Goal: Transaction & Acquisition: Purchase product/service

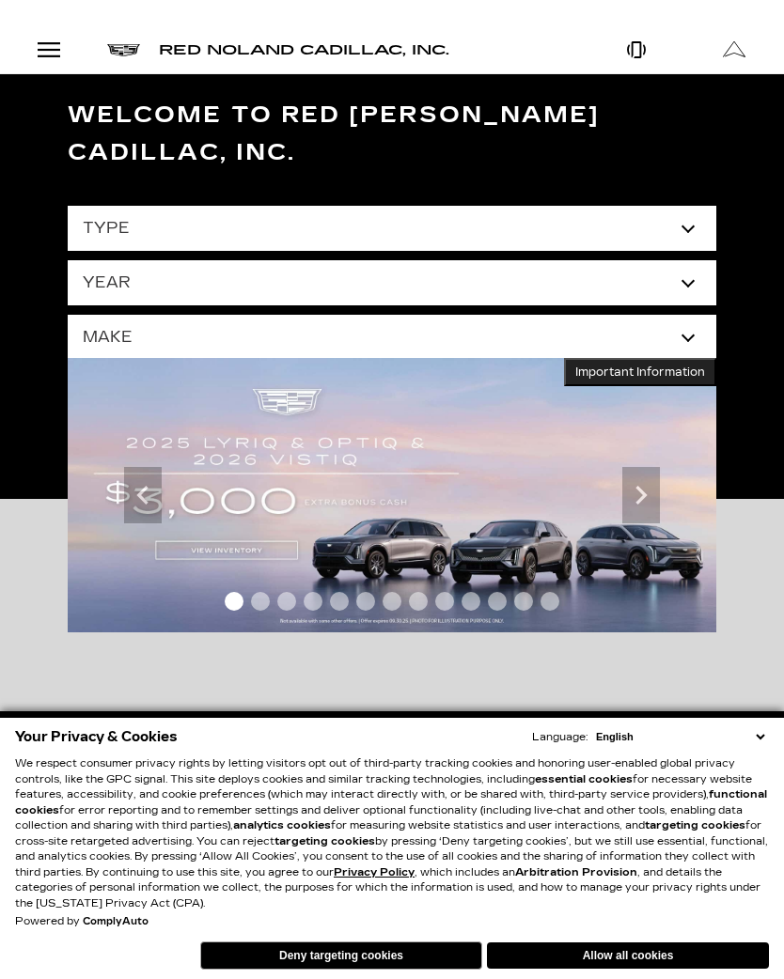
click at [630, 953] on button "Allow all cookies" at bounding box center [628, 956] width 282 height 26
click at [46, 55] on div "Open Menu Modal" at bounding box center [49, 50] width 32 height 23
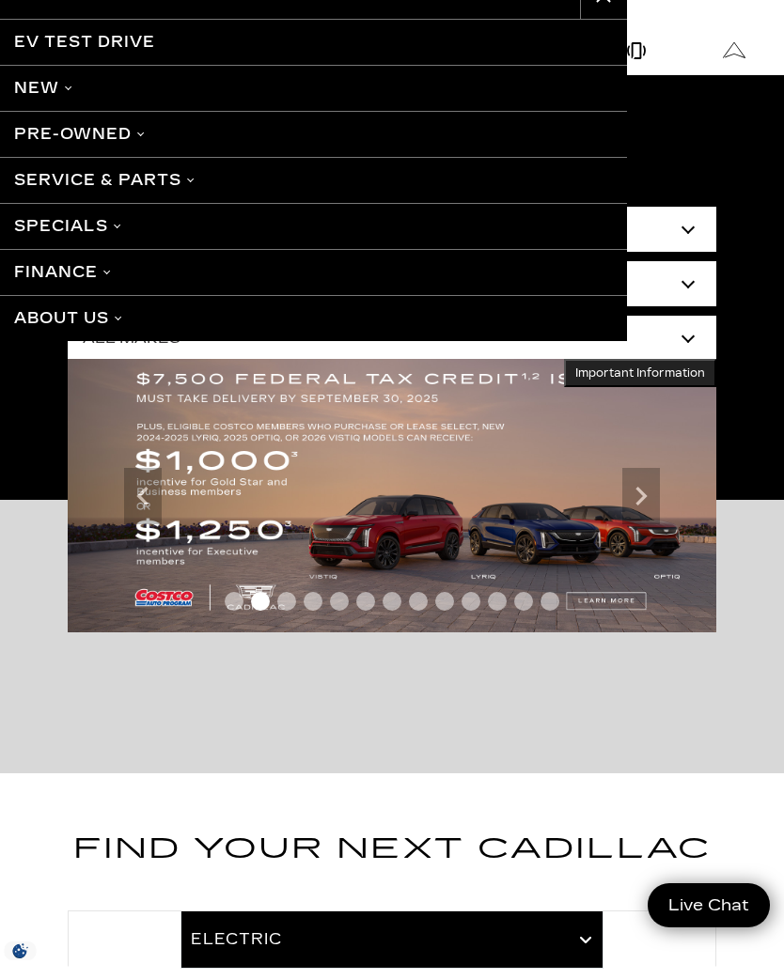
click at [93, 143] on link "Pre-Owned" at bounding box center [313, 134] width 627 height 46
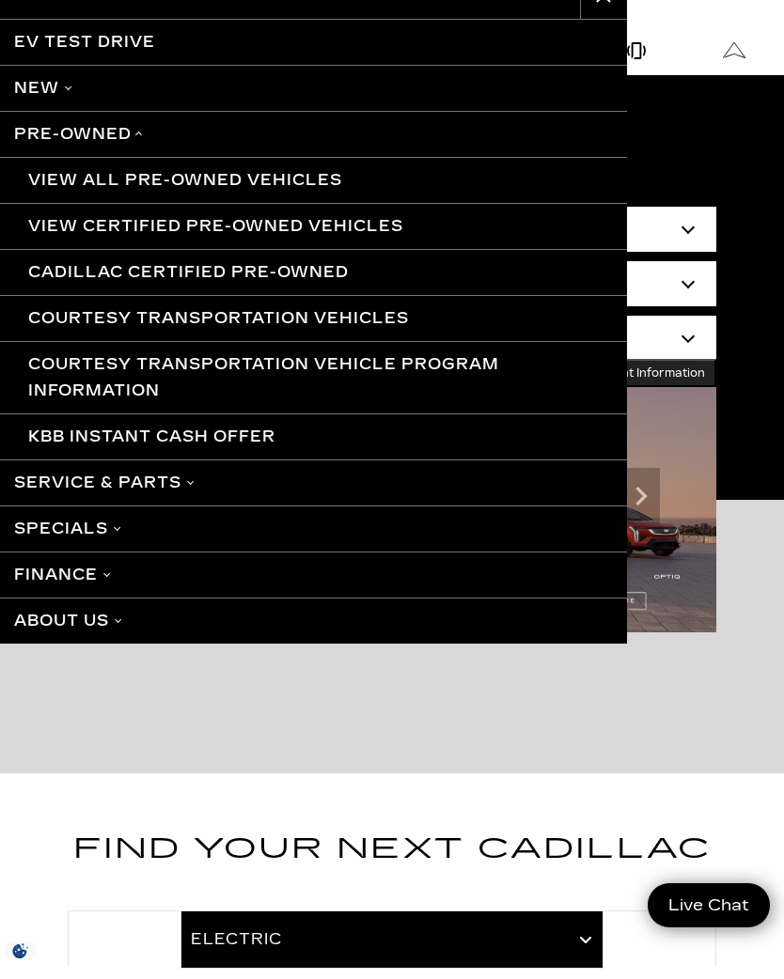
click at [115, 133] on link "Pre-Owned" at bounding box center [313, 134] width 627 height 46
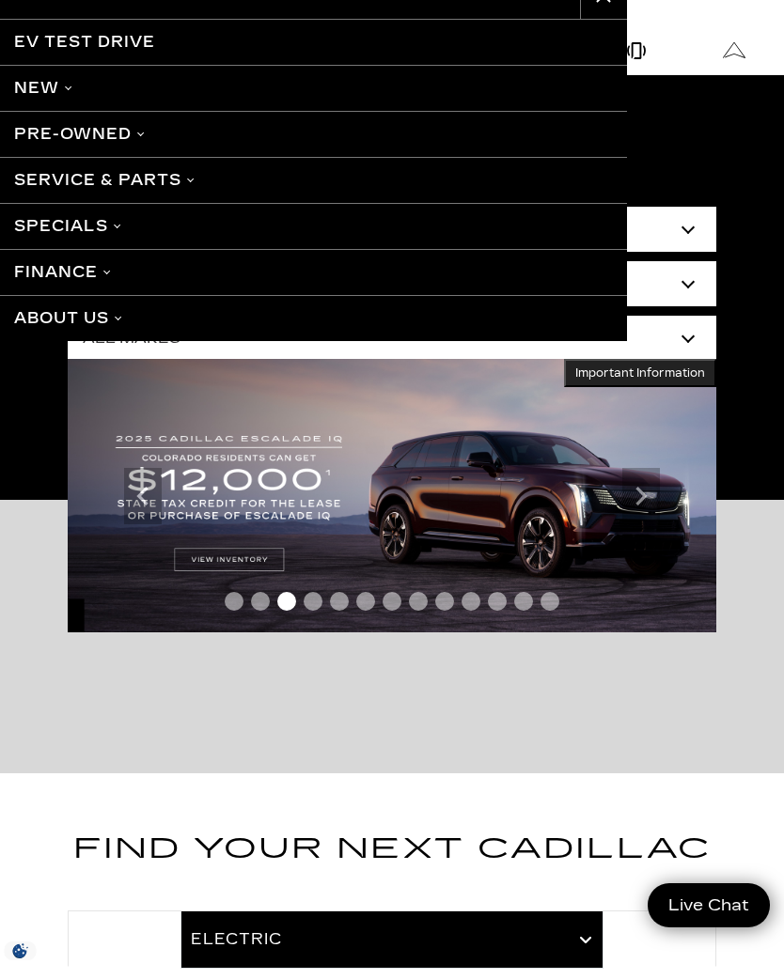
click at [123, 136] on link "Pre-Owned" at bounding box center [313, 134] width 627 height 46
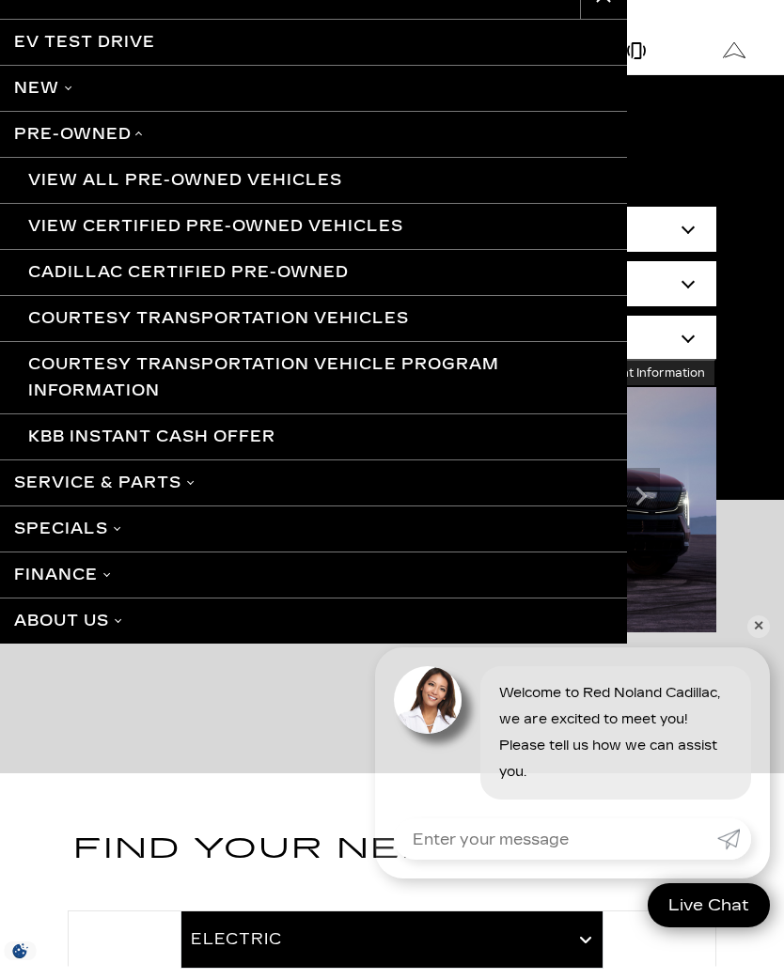
click at [756, 632] on link "✕" at bounding box center [758, 627] width 23 height 23
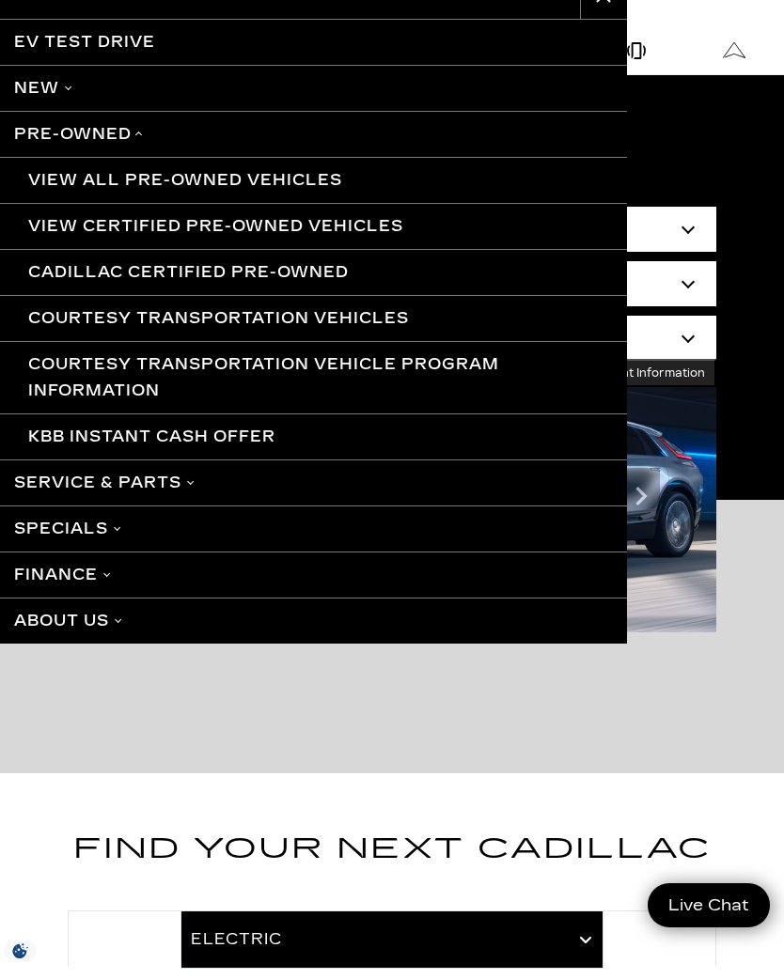
click at [107, 180] on link "View All Pre-Owned Vehicles" at bounding box center [313, 180] width 627 height 46
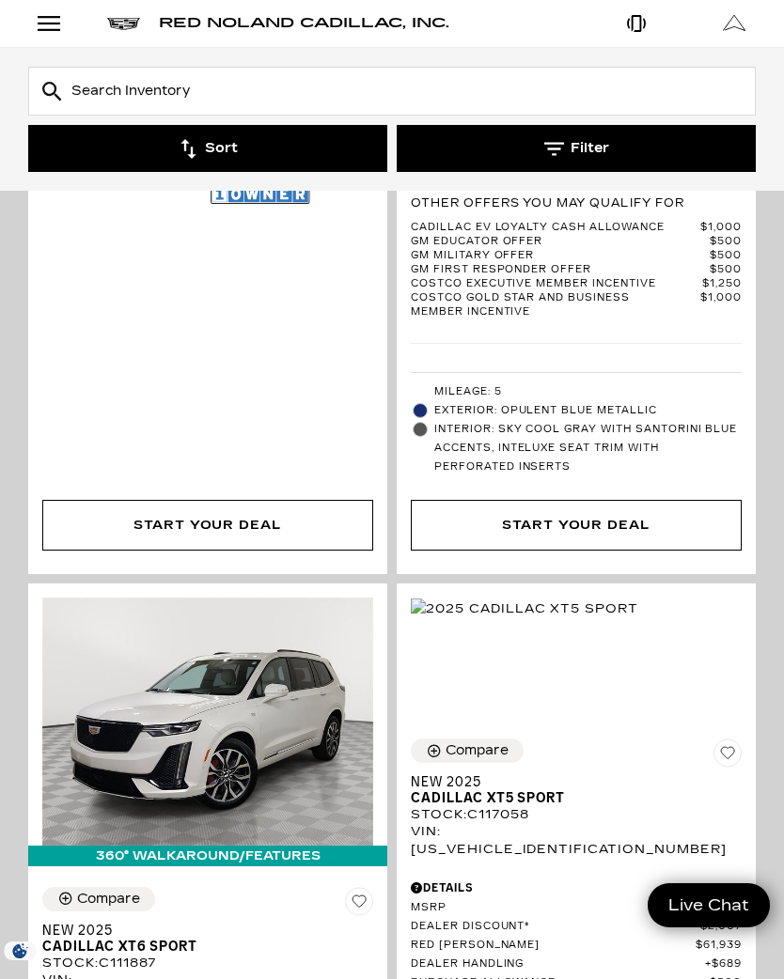
scroll to position [7731, 0]
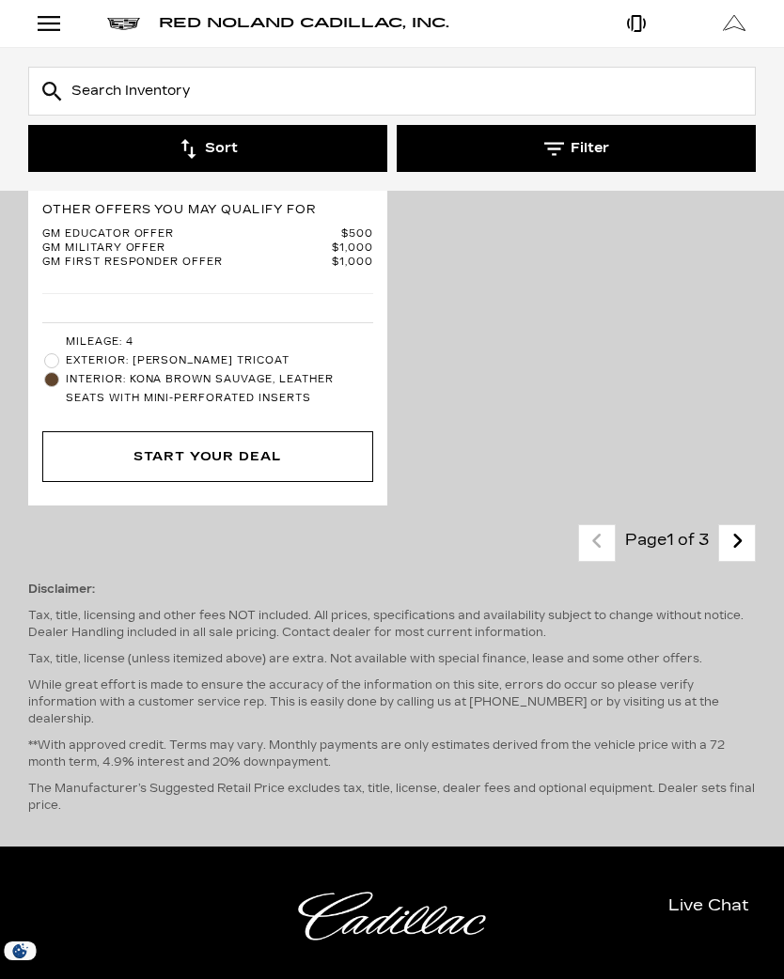
click at [744, 526] on link "Next - Page" at bounding box center [737, 542] width 40 height 33
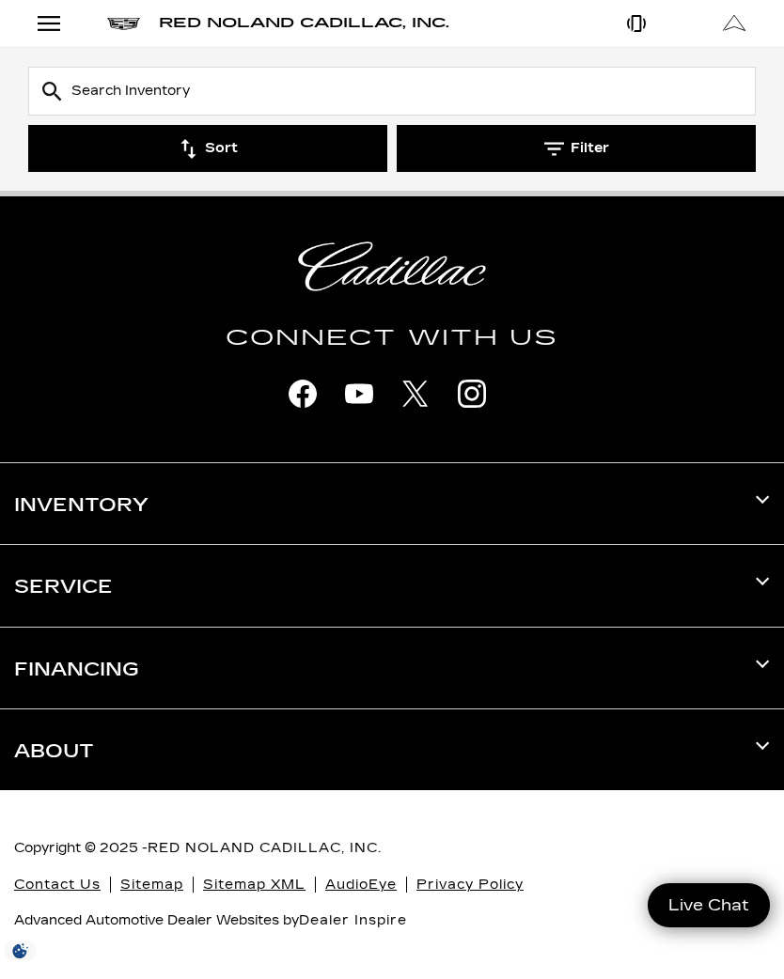
scroll to position [9285, 0]
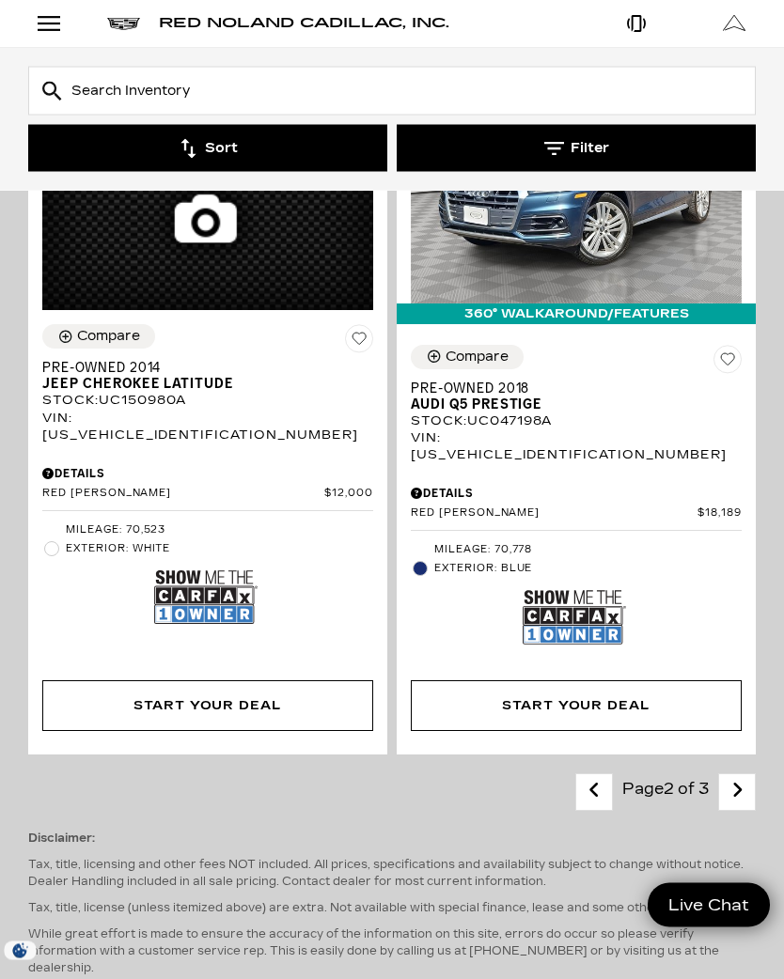
scroll to position [8126, 0]
click at [736, 779] on icon "next page" at bounding box center [737, 790] width 12 height 30
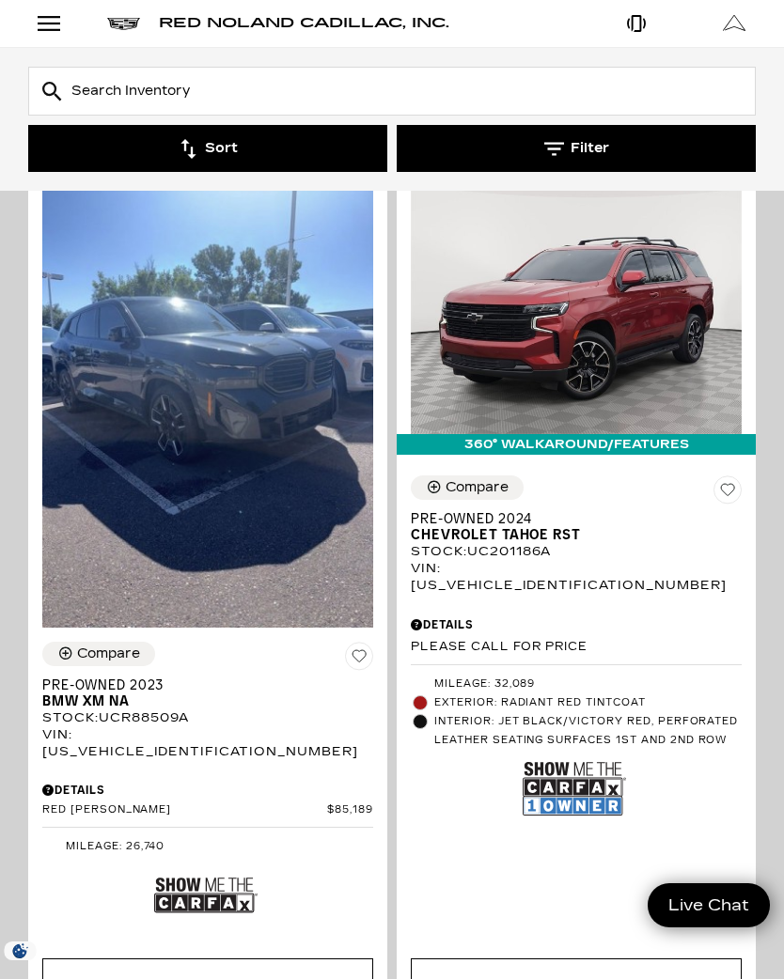
scroll to position [6144, 0]
